Goal: Navigation & Orientation: Find specific page/section

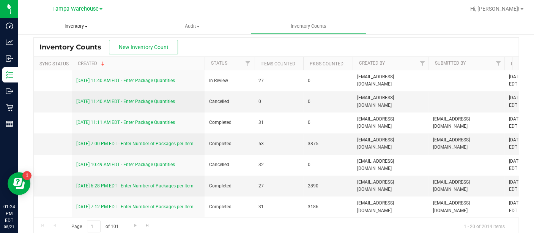
click at [80, 27] on span "Inventory" at bounding box center [76, 26] width 116 height 7
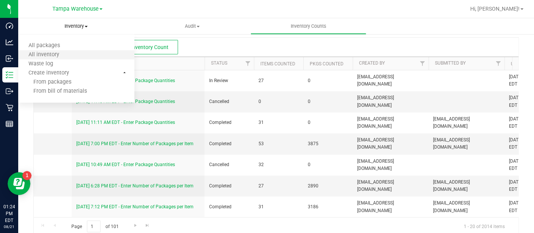
click at [69, 53] on li "All inventory" at bounding box center [76, 55] width 116 height 9
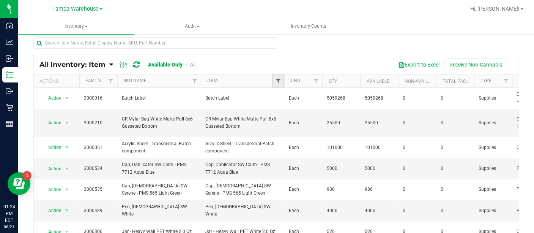
click at [278, 81] on span "Filter" at bounding box center [278, 81] width 6 height 6
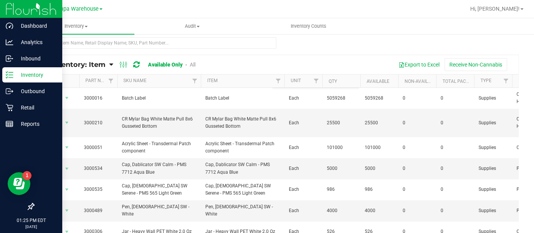
click at [16, 75] on p "Inventory" at bounding box center [36, 74] width 46 height 9
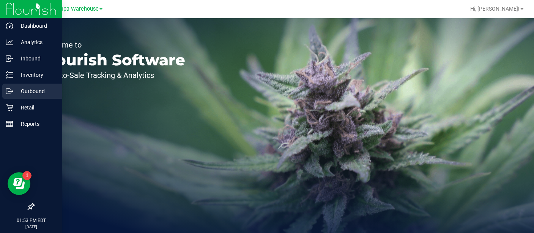
click at [29, 90] on p "Outbound" at bounding box center [36, 91] width 46 height 9
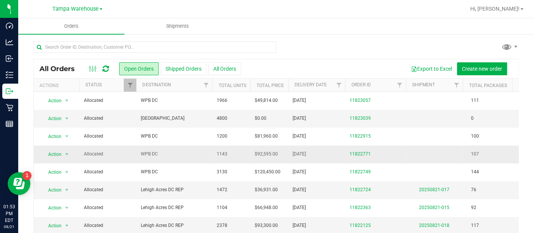
click at [303, 22] on ul "Orders Shipments" at bounding box center [285, 26] width 534 height 16
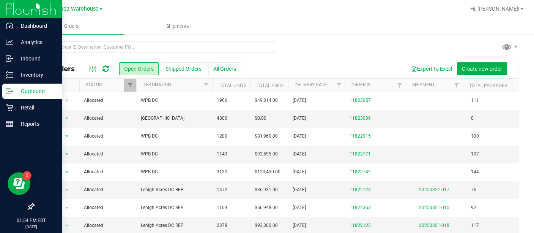
click at [33, 89] on p "Outbound" at bounding box center [36, 91] width 46 height 9
click at [39, 93] on p "Outbound" at bounding box center [36, 91] width 46 height 9
